Goal: Task Accomplishment & Management: Use online tool/utility

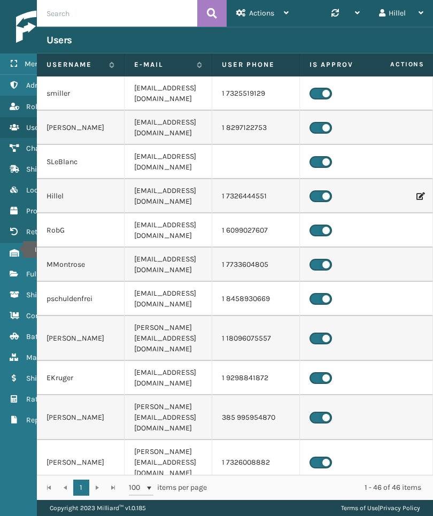
click at [16, 250] on icon "Inventory" at bounding box center [14, 252] width 9 height 7
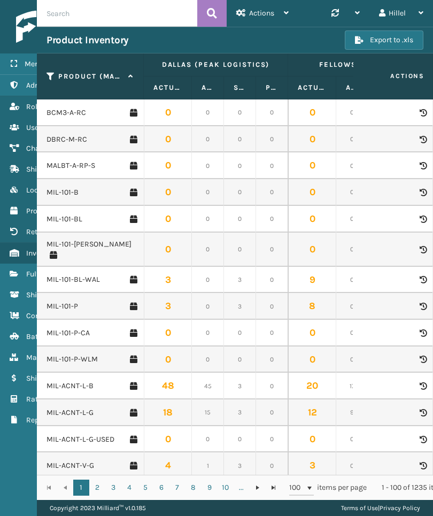
click at [69, 25] on input "text" at bounding box center [117, 13] width 160 height 27
type input "F"
type input "CFB"
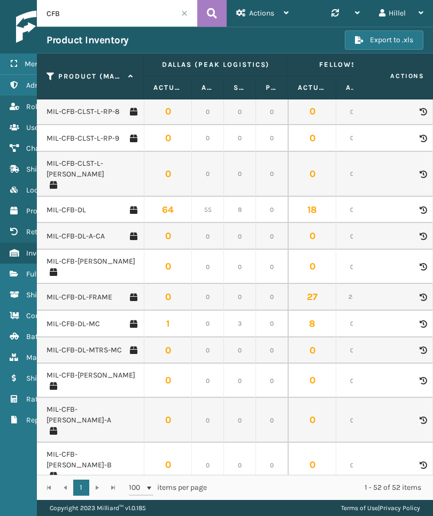
scroll to position [240, 0]
click at [82, 205] on link "MIL-CFB-DL" at bounding box center [67, 210] width 40 height 11
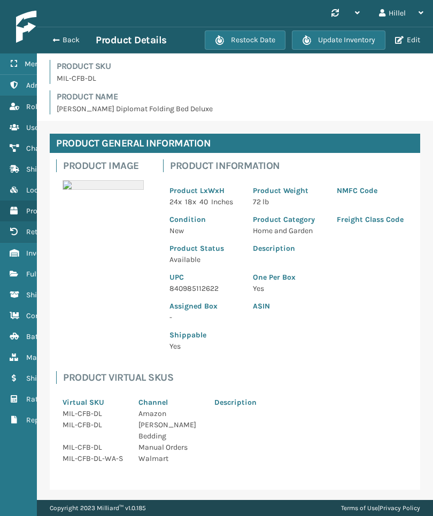
click at [358, 47] on button "Update Inventory" at bounding box center [339, 39] width 94 height 19
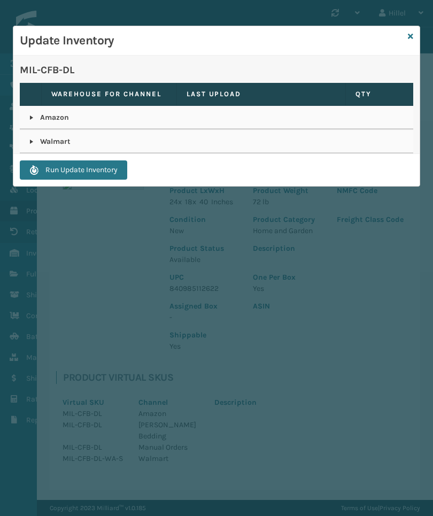
click at [32, 114] on link at bounding box center [31, 117] width 9 height 9
